Goal: Communication & Community: Answer question/provide support

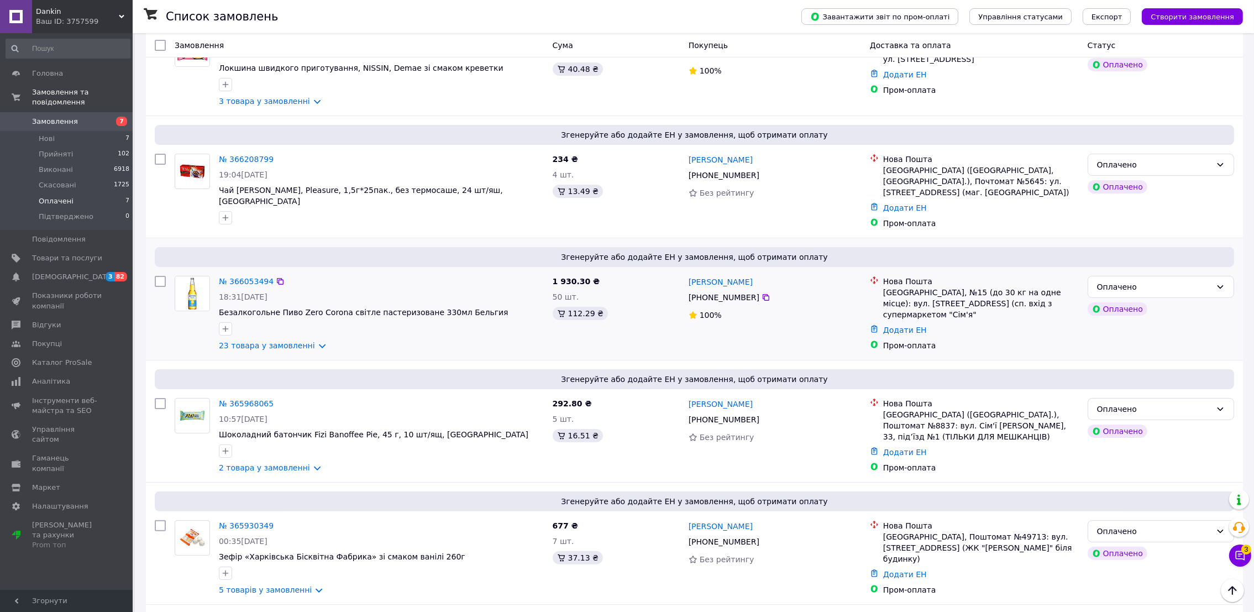
scroll to position [414, 0]
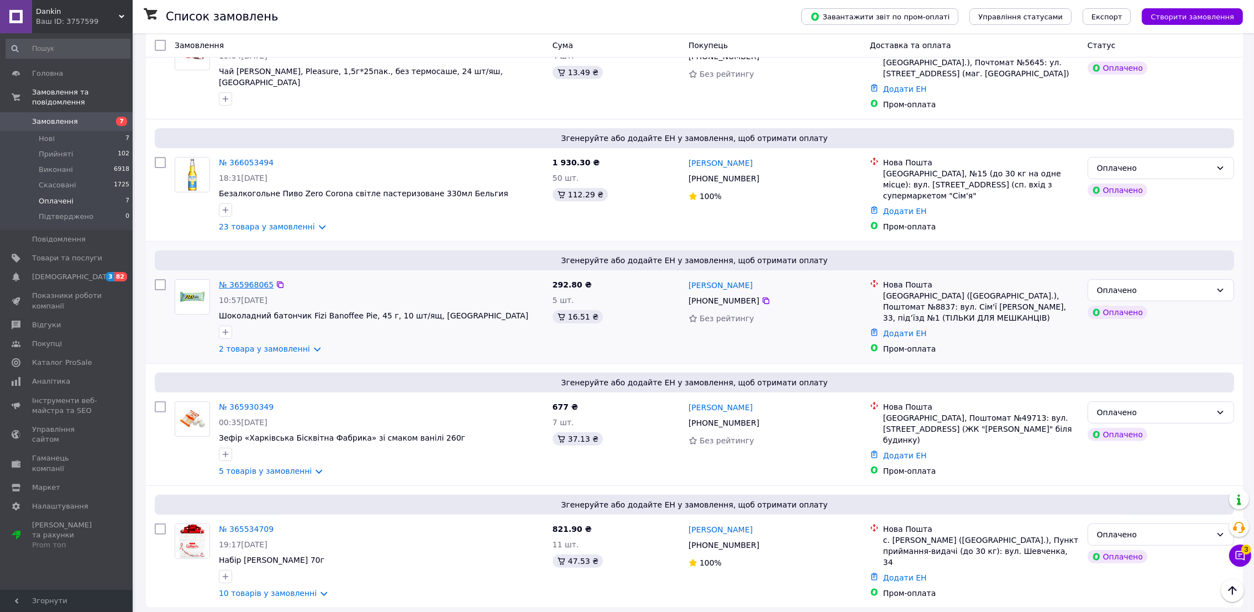
click at [246, 280] on link "№ 365968065" at bounding box center [246, 284] width 55 height 9
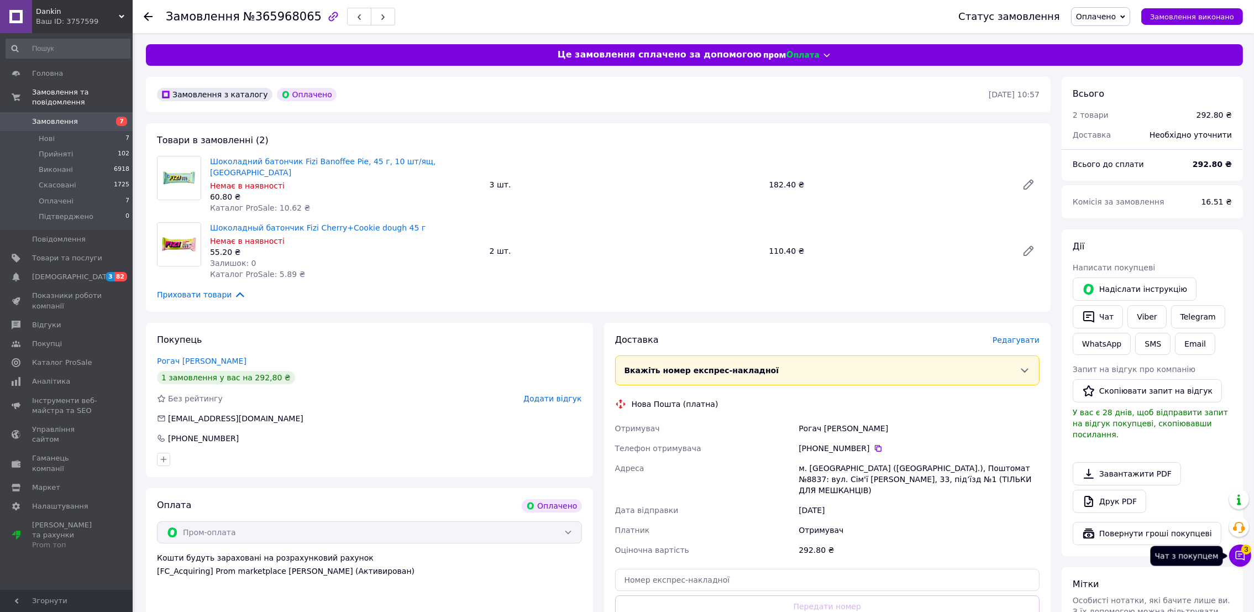
click at [1231, 556] on button "Чат з покупцем 3" at bounding box center [1241, 556] width 22 height 22
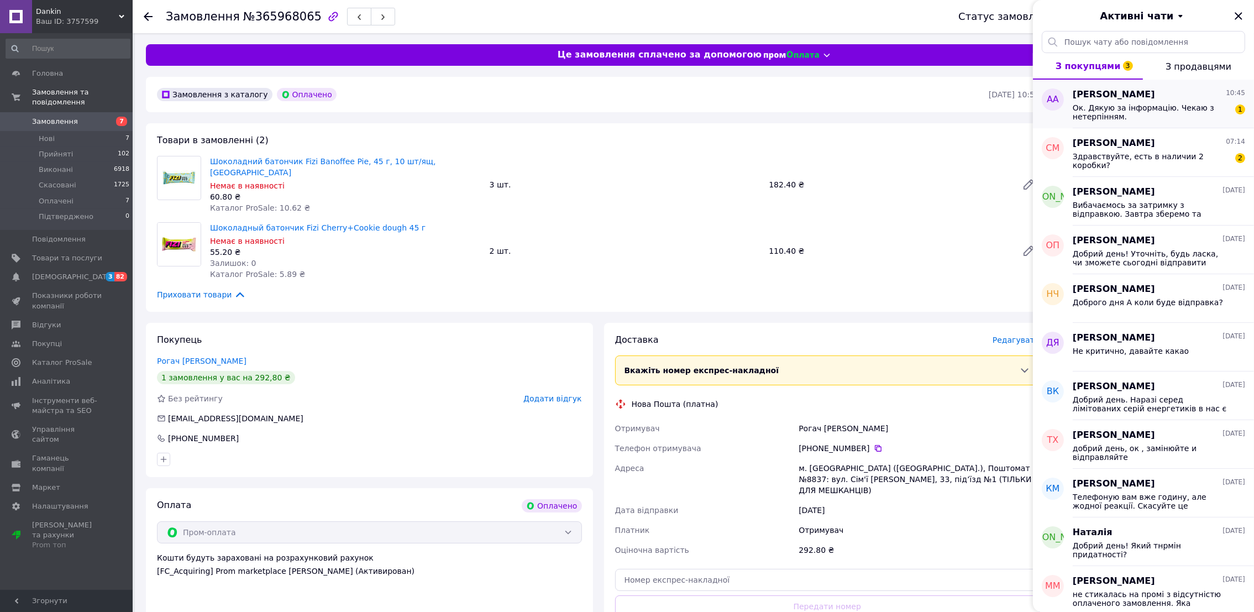
click at [1165, 113] on span "Ок. Дякую за інформацію. Чекаю з нетерпінням." at bounding box center [1151, 112] width 157 height 18
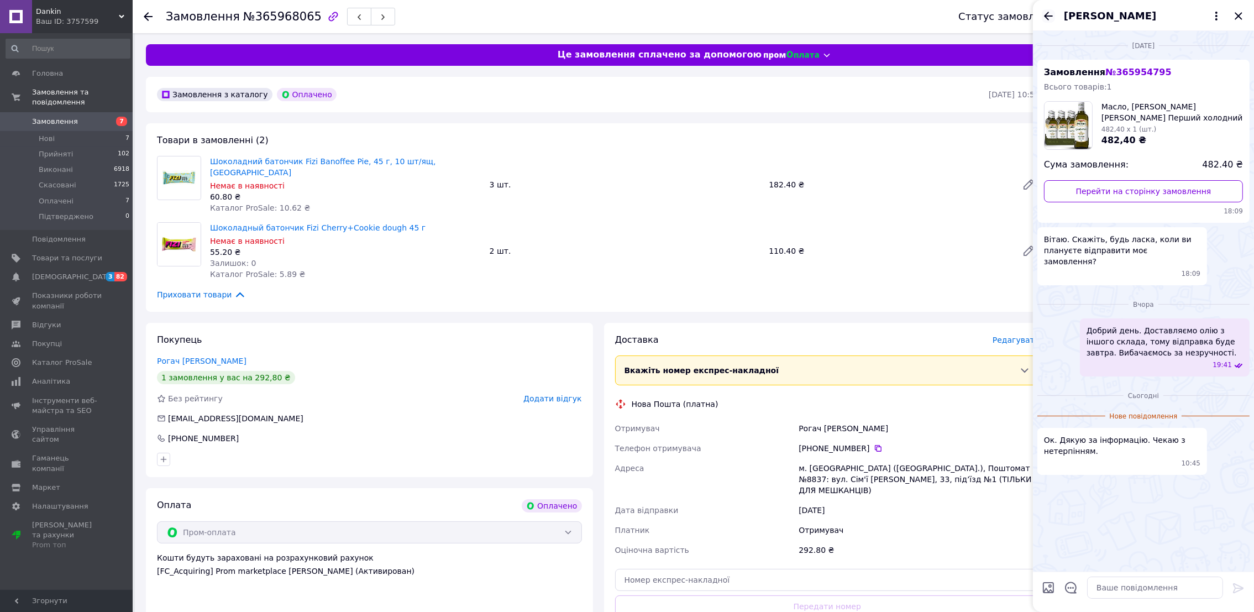
click at [1047, 16] on icon "Назад" at bounding box center [1048, 16] width 9 height 8
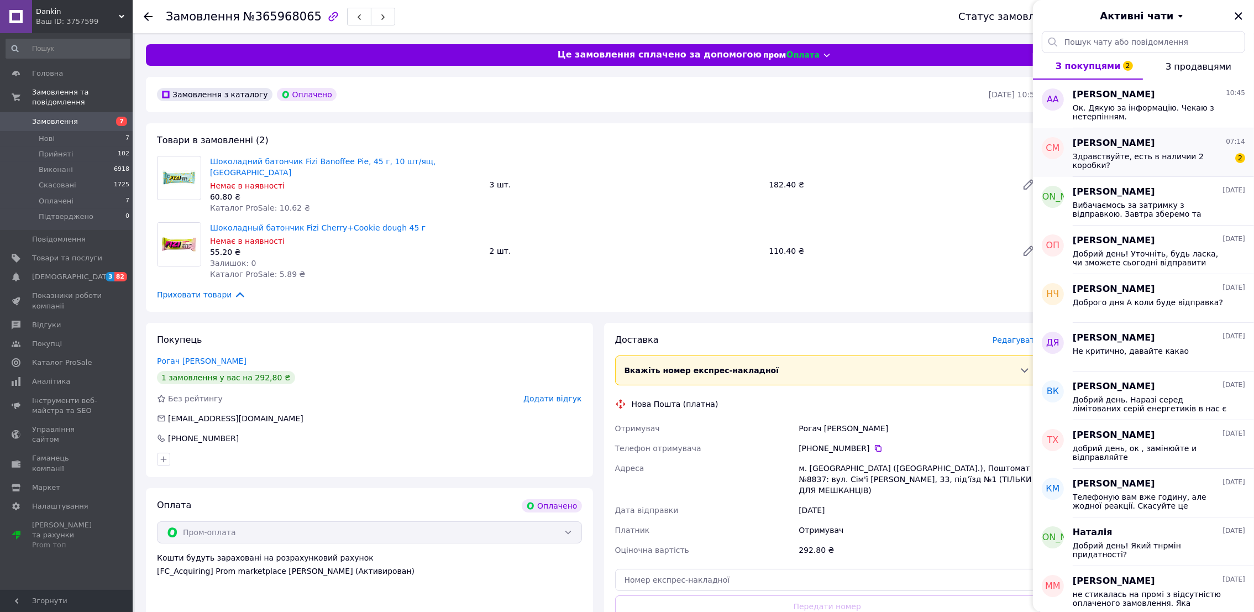
click at [1172, 165] on div "Здравствуйте, есть в наличии 2 коробки?" at bounding box center [1151, 161] width 157 height 18
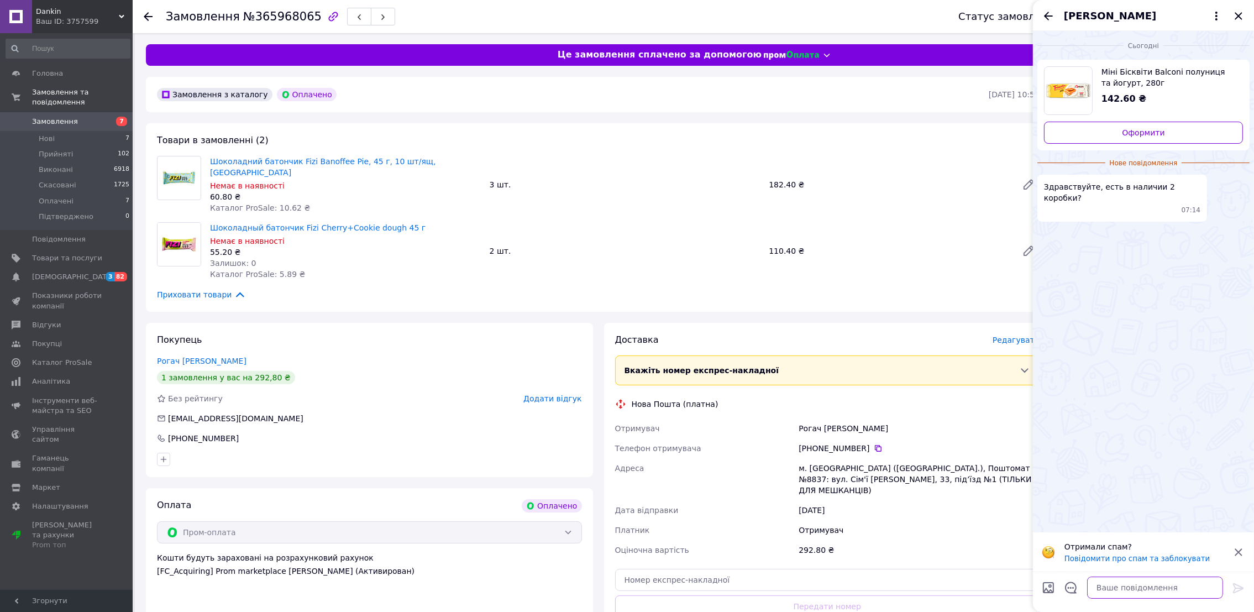
click at [1121, 584] on textarea at bounding box center [1156, 588] width 136 height 22
type textarea "добрий день. Наразі на складі немає 2 коробок цих бісквітів."
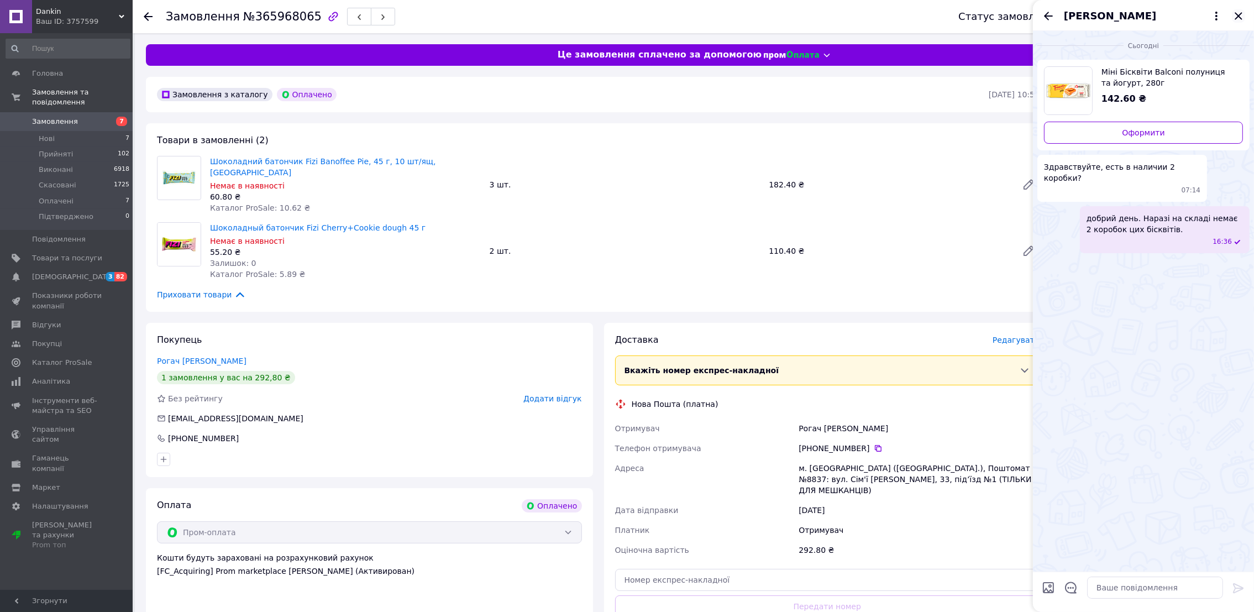
click at [1245, 14] on icon "Закрити" at bounding box center [1238, 15] width 13 height 13
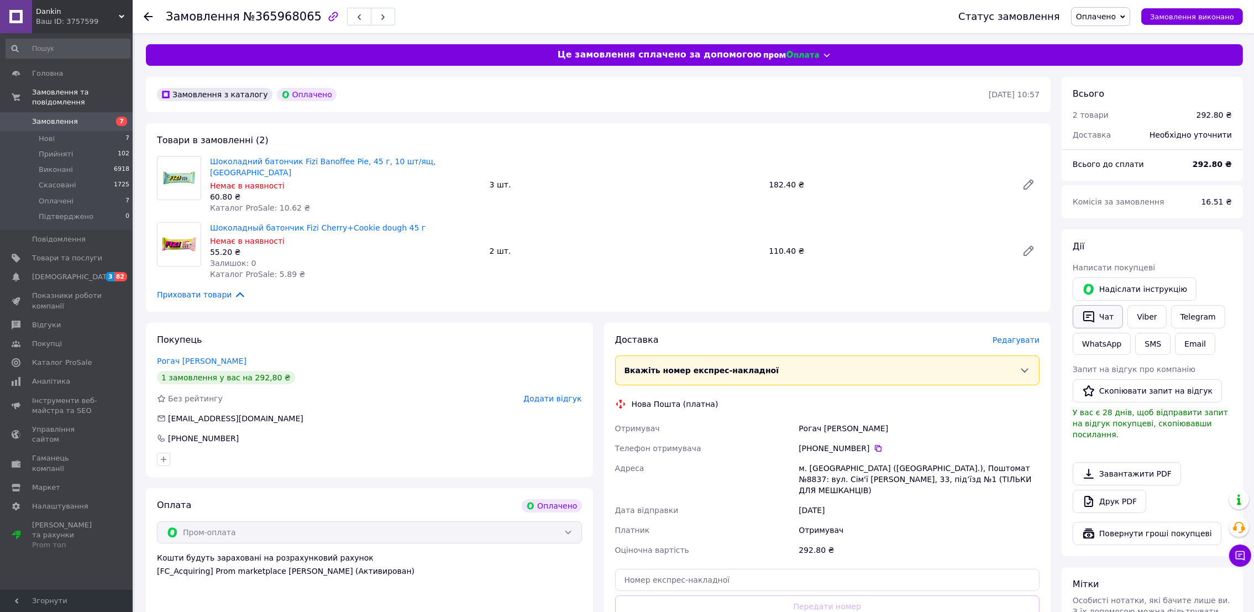
click at [1105, 321] on button "Чат" at bounding box center [1098, 316] width 50 height 23
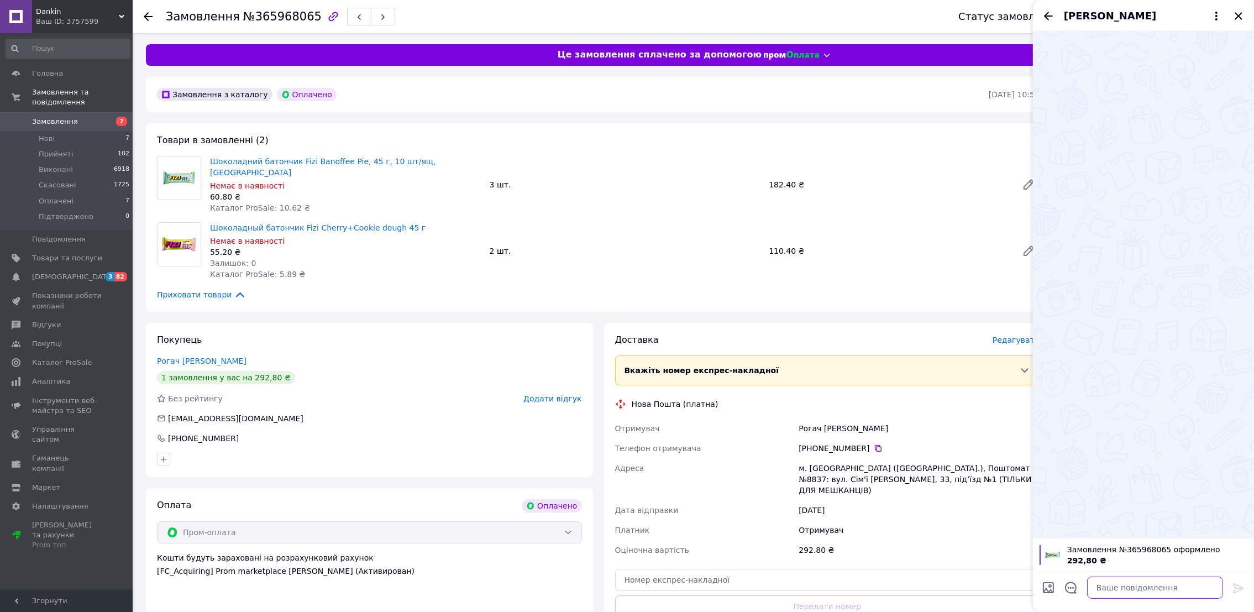
click at [1132, 597] on textarea at bounding box center [1156, 588] width 136 height 22
click at [1132, 597] on textarea "Добрий день" at bounding box center [1144, 588] width 158 height 22
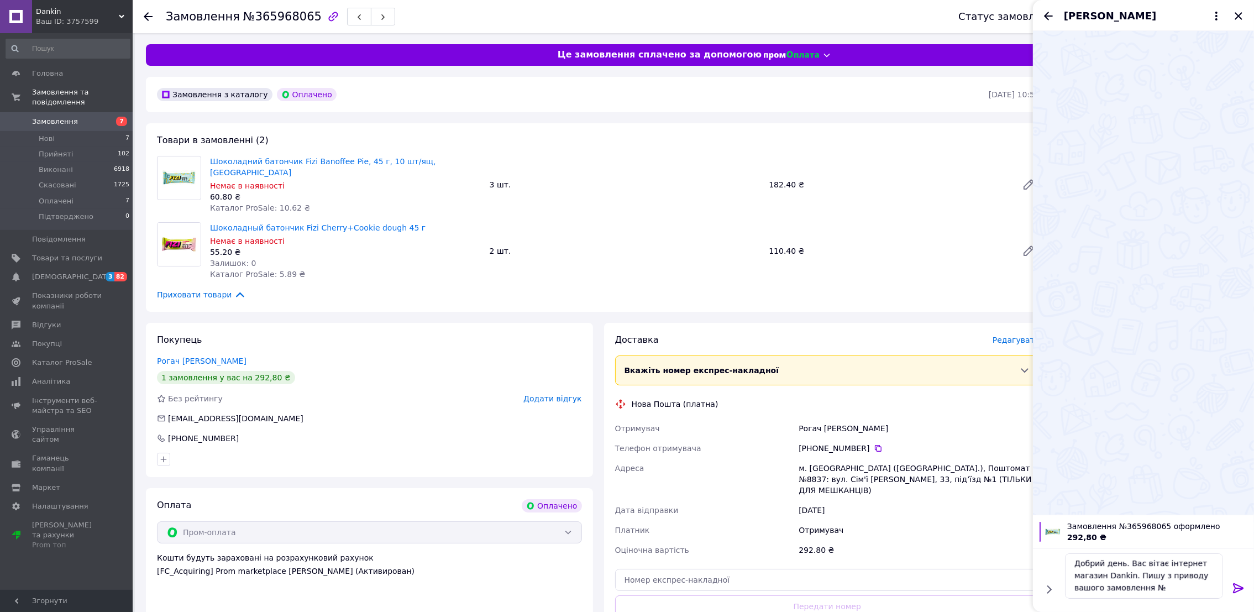
click at [271, 14] on span "№365968065" at bounding box center [282, 16] width 79 height 13
copy span "365968065"
click at [1167, 577] on textarea "Добрий день. Вас вітає інтернет магазин Dankin. Пишу з приводу вашого замовленн…" at bounding box center [1144, 575] width 158 height 45
click at [1169, 586] on textarea "Добрий день. Вас вітає інтернет магазин Dankin. Пишу з приводу вашого замовленн…" at bounding box center [1144, 575] width 158 height 45
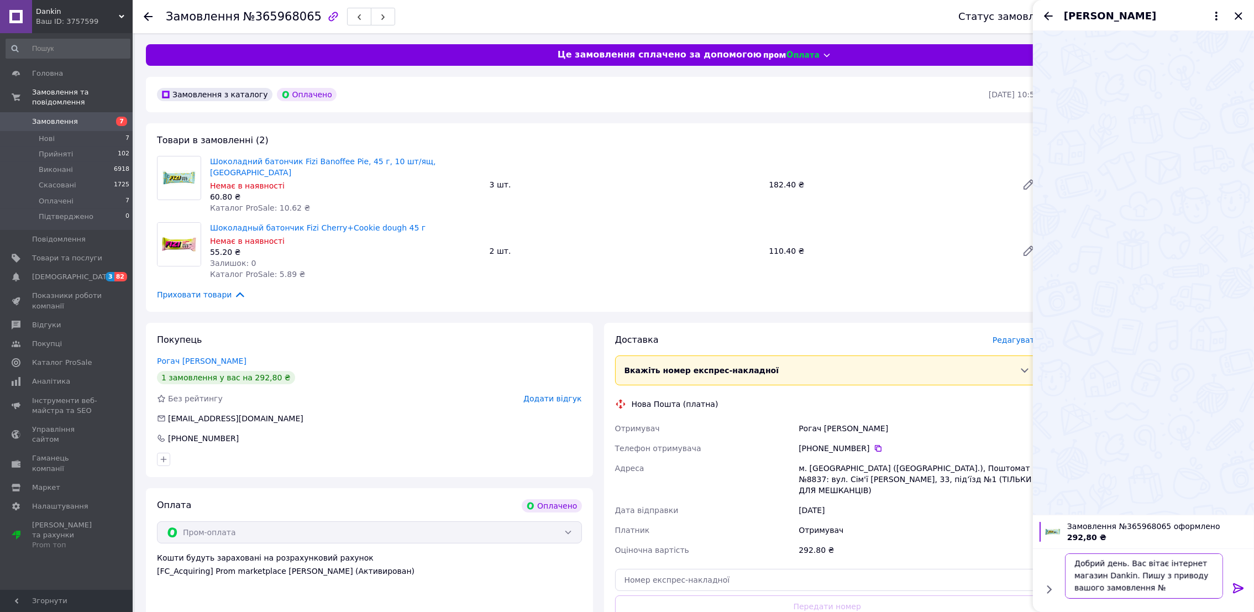
paste textarea "365968065"
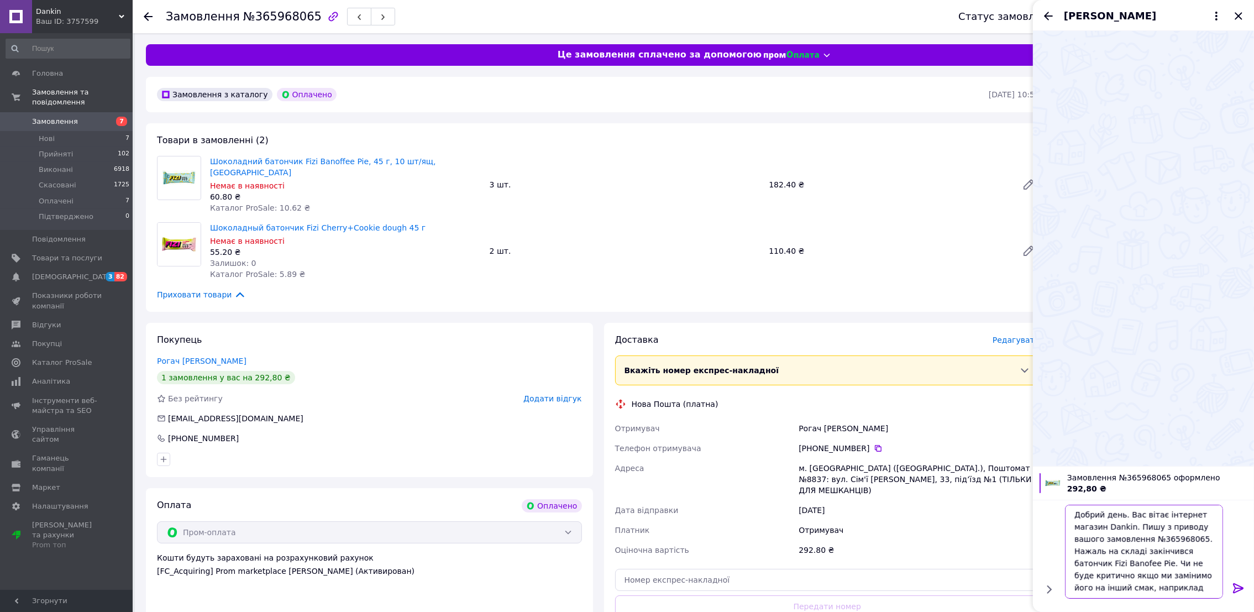
type textarea "Добрий день. Вас вітає інтернет магазин Dankin. Пишу з приводу вашого замовленн…"
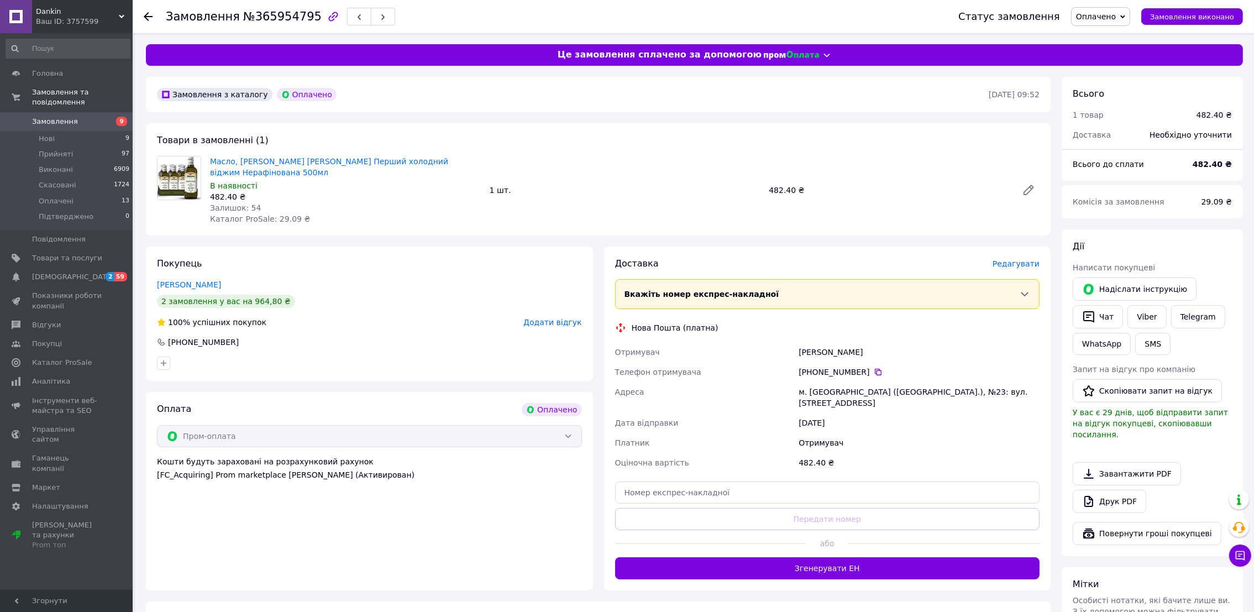
click at [60, 117] on span "Замовлення" at bounding box center [55, 122] width 46 height 10
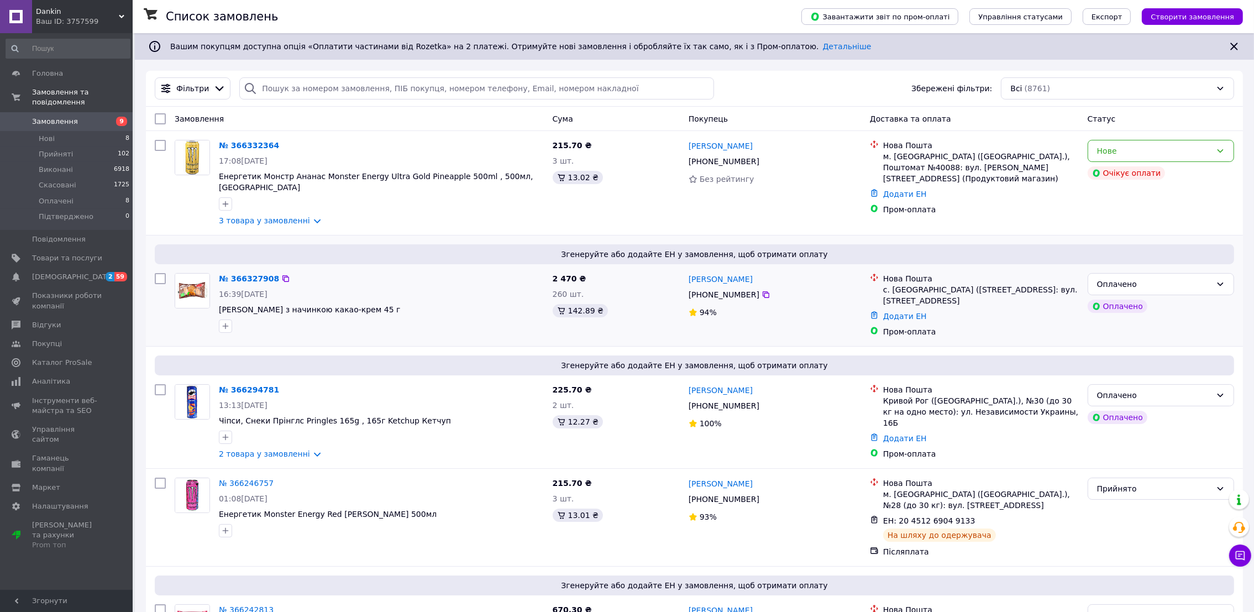
scroll to position [414, 0]
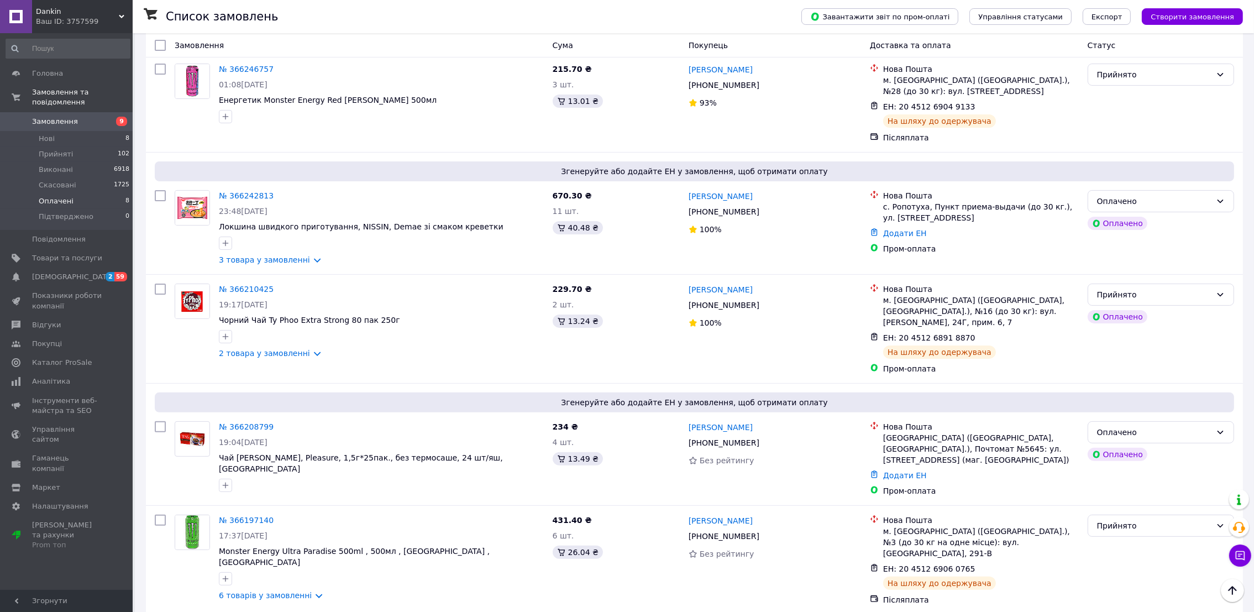
click at [87, 195] on li "Оплачені 8" at bounding box center [68, 201] width 136 height 15
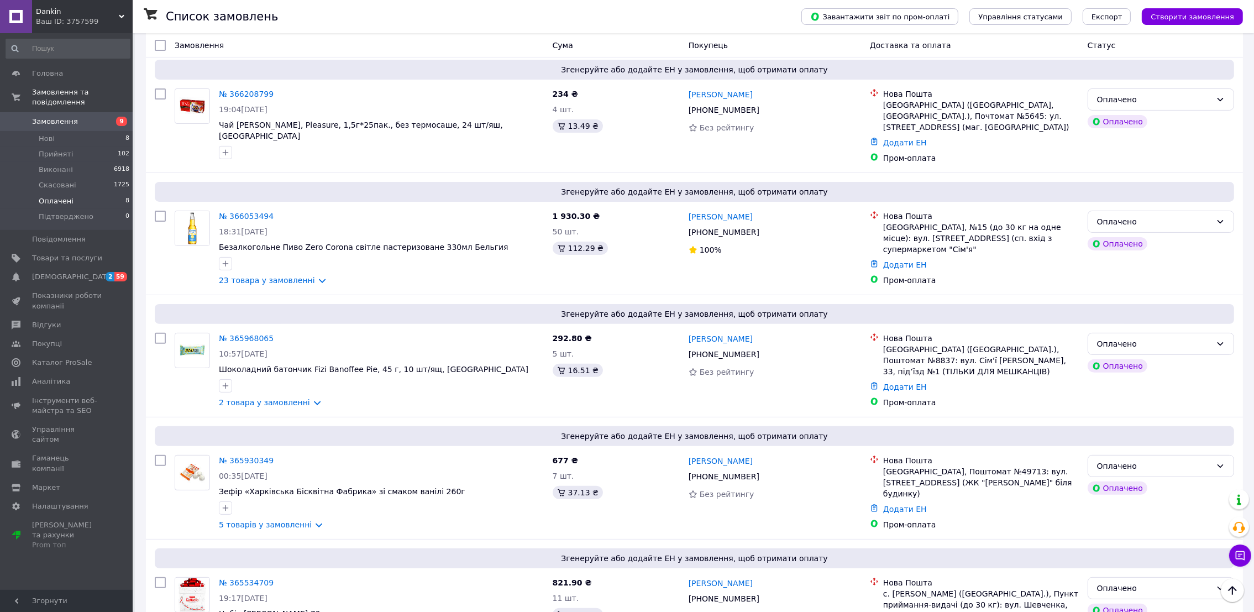
scroll to position [497, 0]
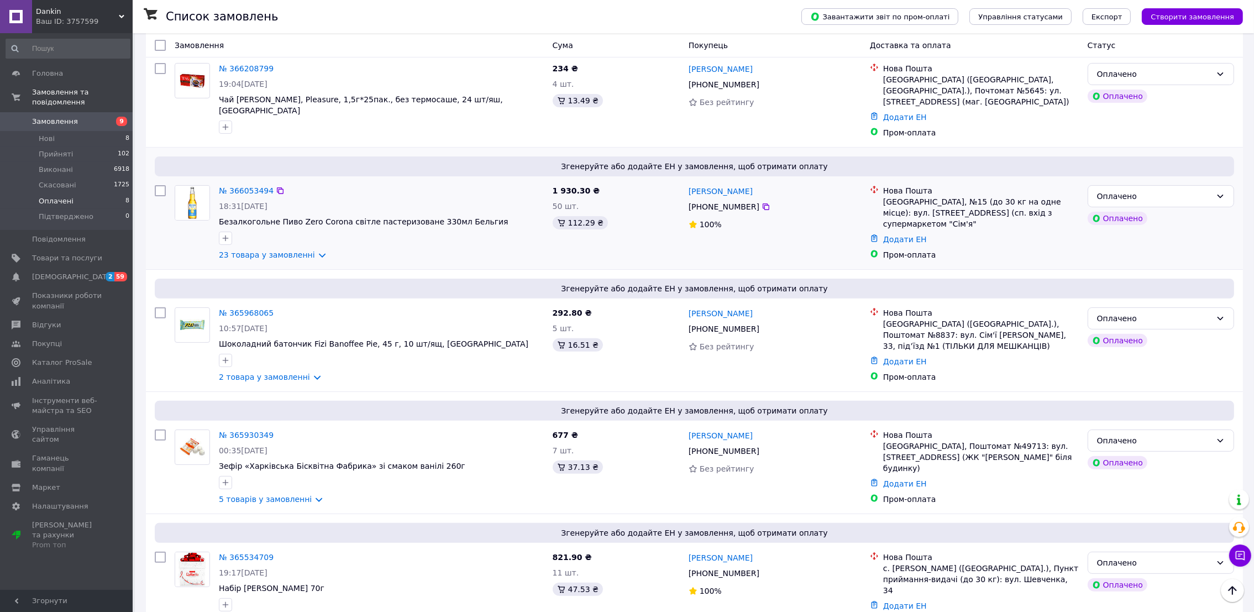
click at [234, 239] on div "№ 366053494 18:31[DATE] Безалкогольне Пиво Zero Corona світле пастеризоване 330…" at bounding box center [382, 223] width 334 height 84
click at [246, 256] on div "№ 366053494 18:31[DATE] Безалкогольне Пиво Zero Corona світле пастеризоване 330…" at bounding box center [382, 223] width 334 height 84
click at [237, 250] on link "23 товара у замовленні" at bounding box center [267, 254] width 96 height 9
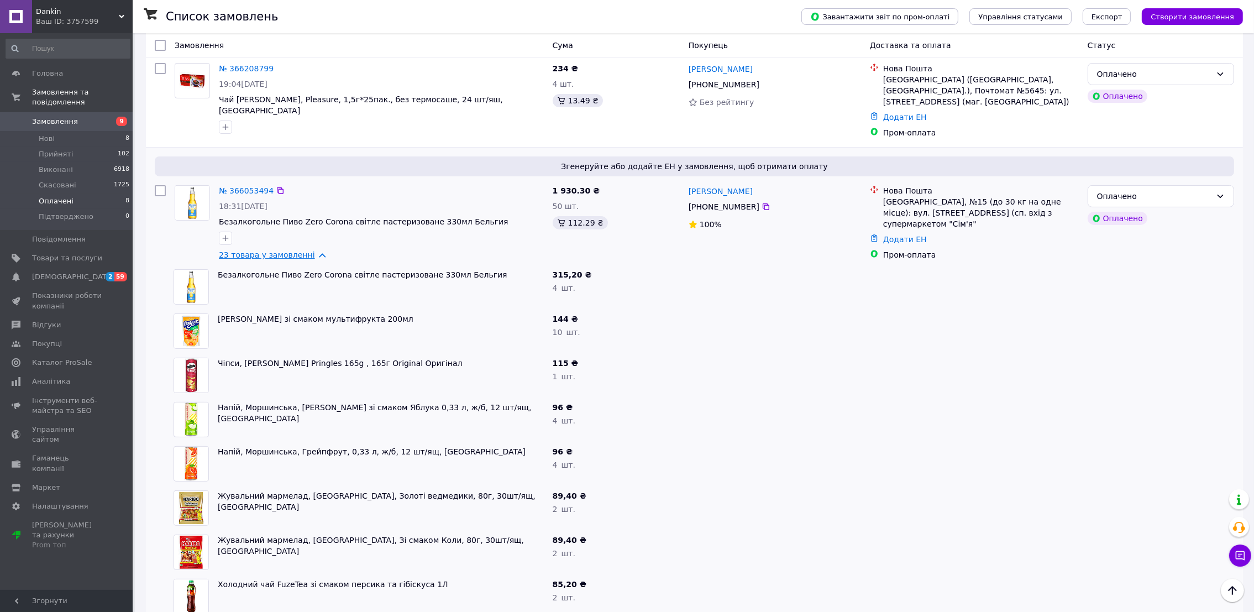
click at [236, 250] on link "23 товара у замовленні" at bounding box center [267, 254] width 96 height 9
